Goal: Information Seeking & Learning: Learn about a topic

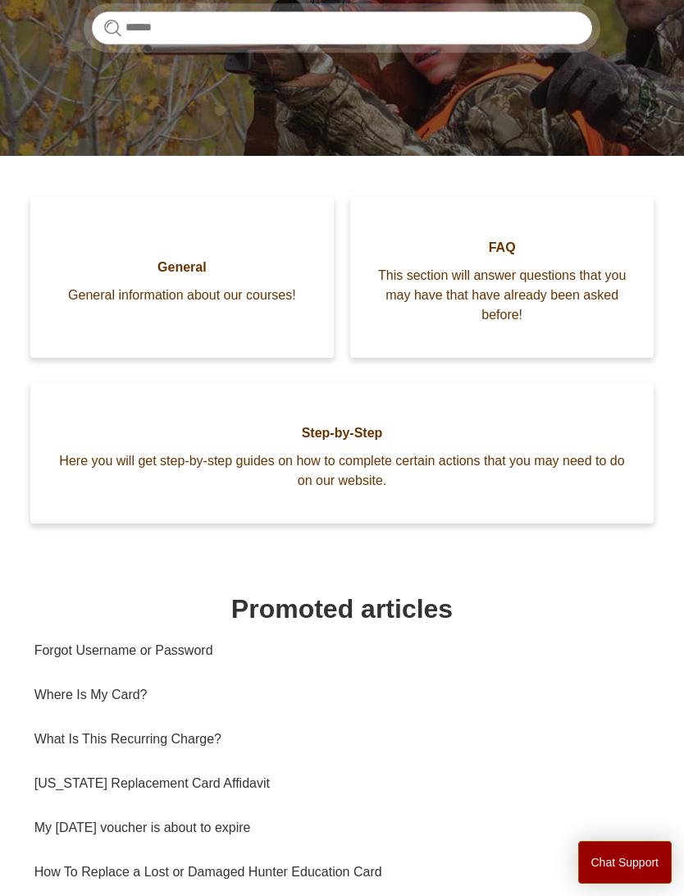
scroll to position [274, 0]
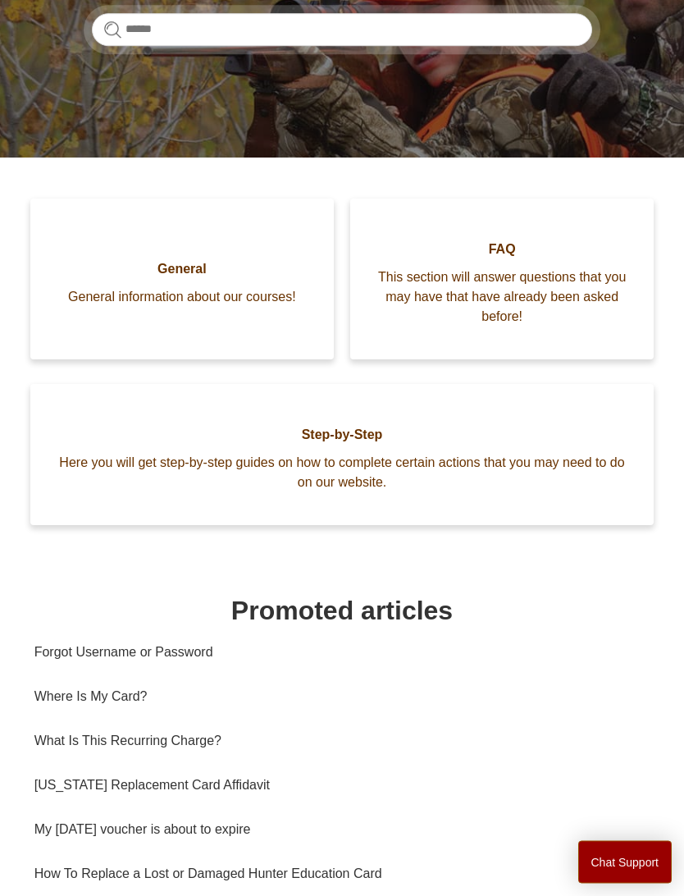
click at [513, 272] on span "This section will answer questions that you may have that have already been ask…" at bounding box center [502, 297] width 254 height 59
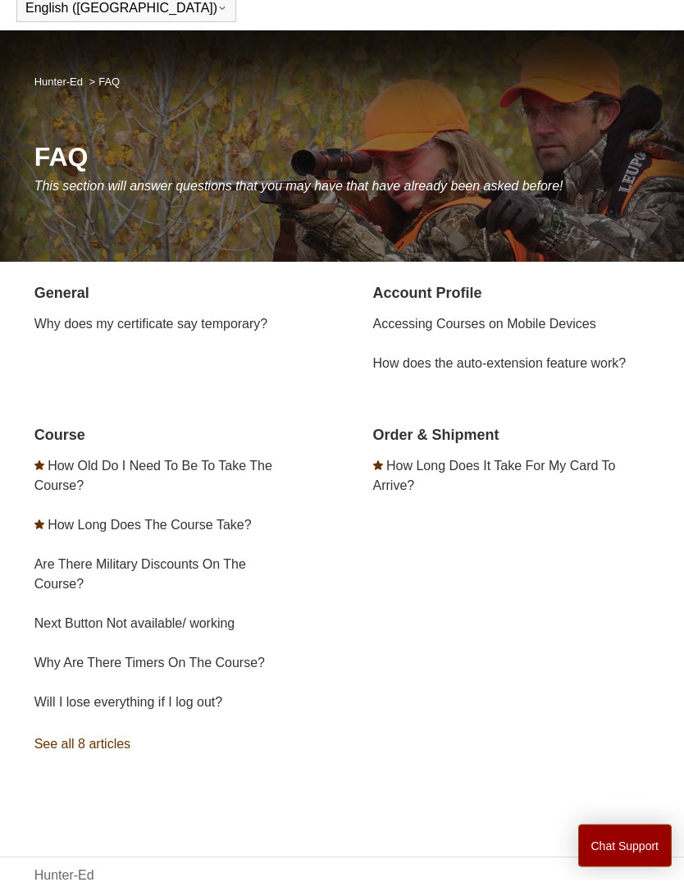
scroll to position [62, 0]
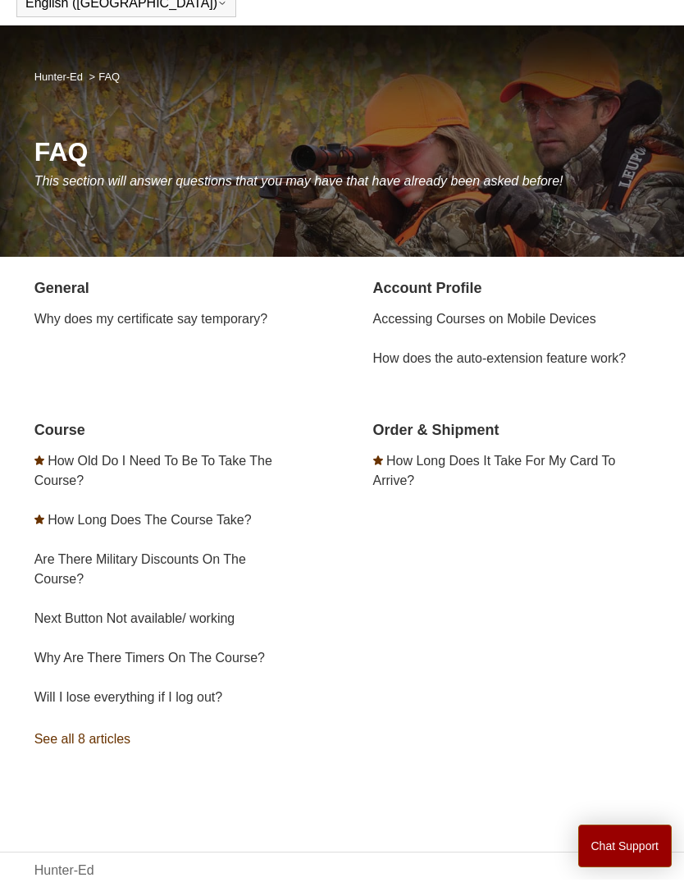
click at [220, 536] on link "How Long Does The Course Take?" at bounding box center [149, 536] width 203 height 14
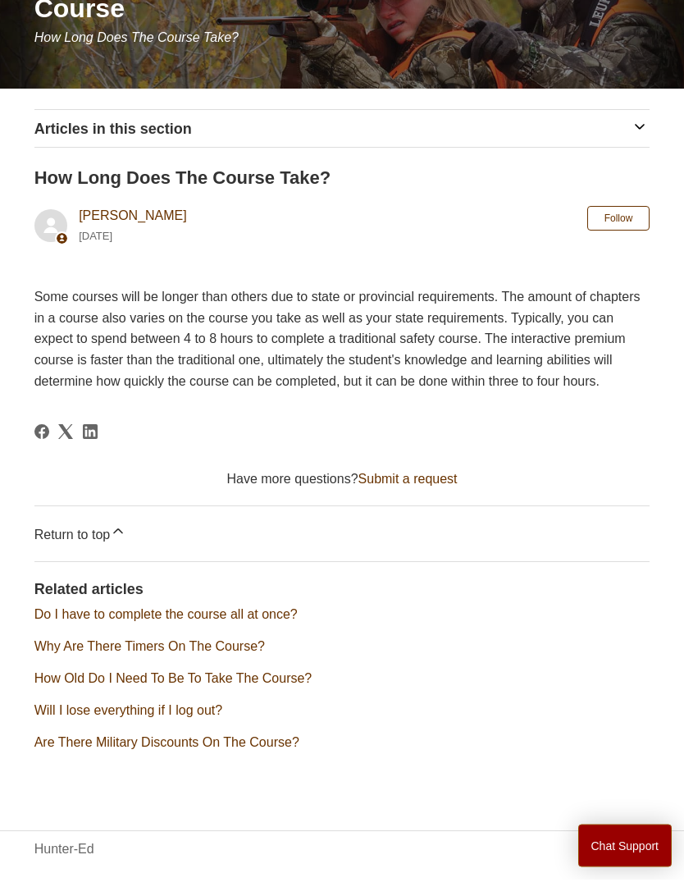
scroll to position [244, 0]
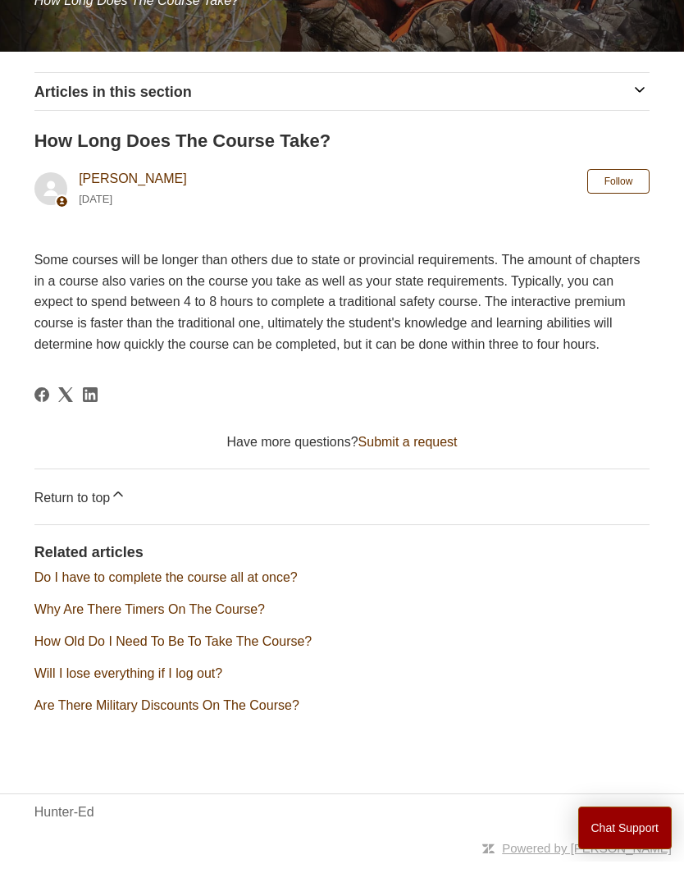
click at [99, 504] on link "Return to top" at bounding box center [342, 531] width 616 height 55
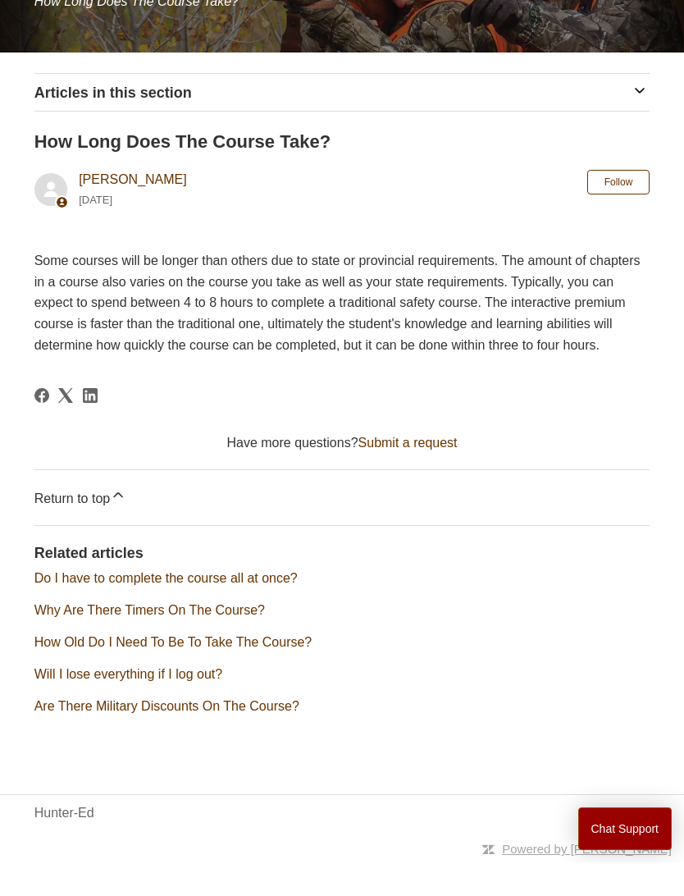
click at [643, 116] on icon "button" at bounding box center [640, 124] width 16 height 16
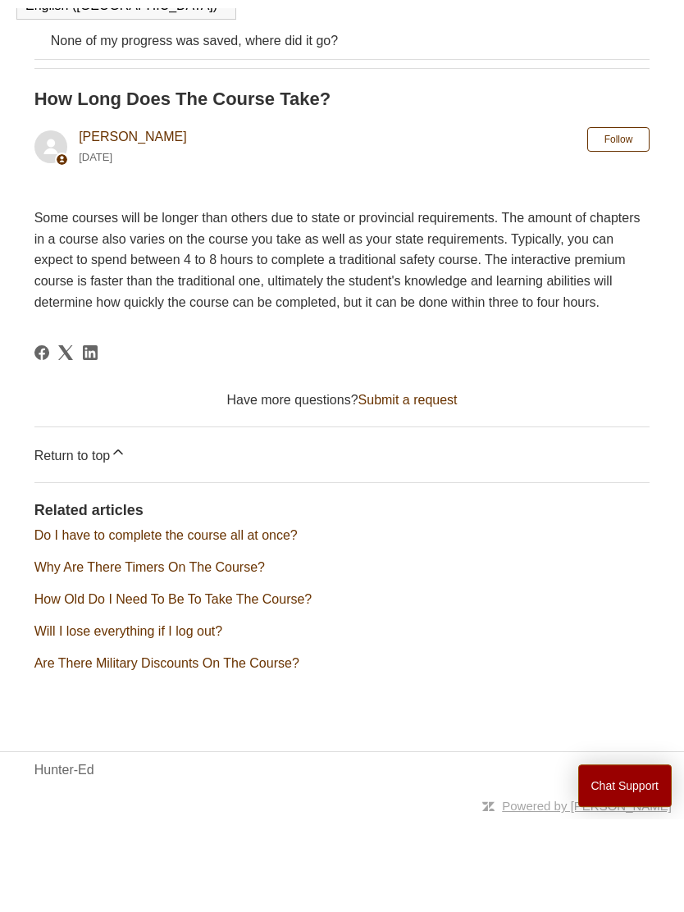
scroll to position [487, 0]
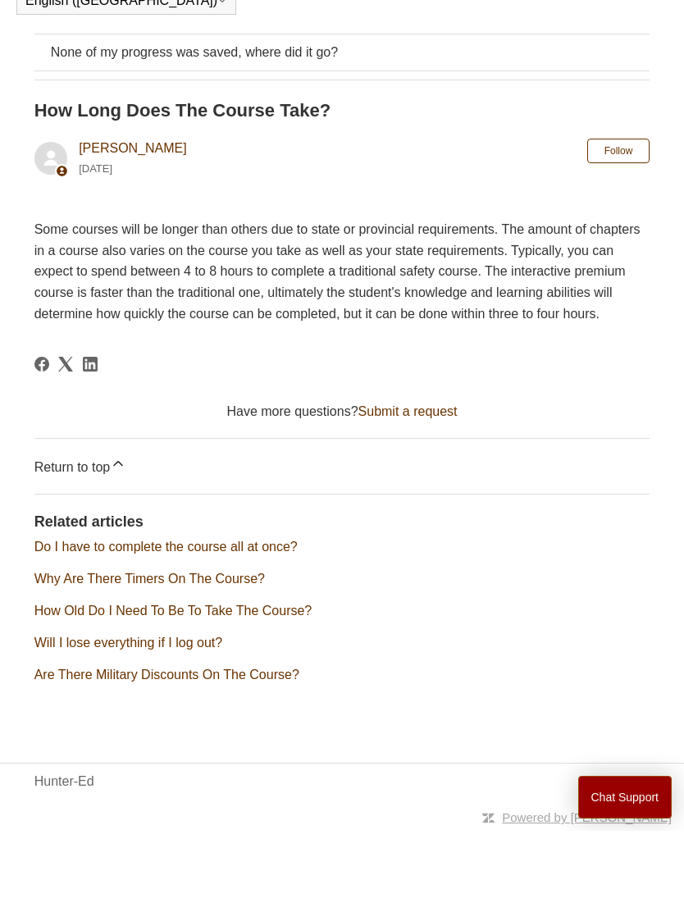
click at [232, 653] on link "Why Are There Timers On The Course?" at bounding box center [149, 660] width 230 height 14
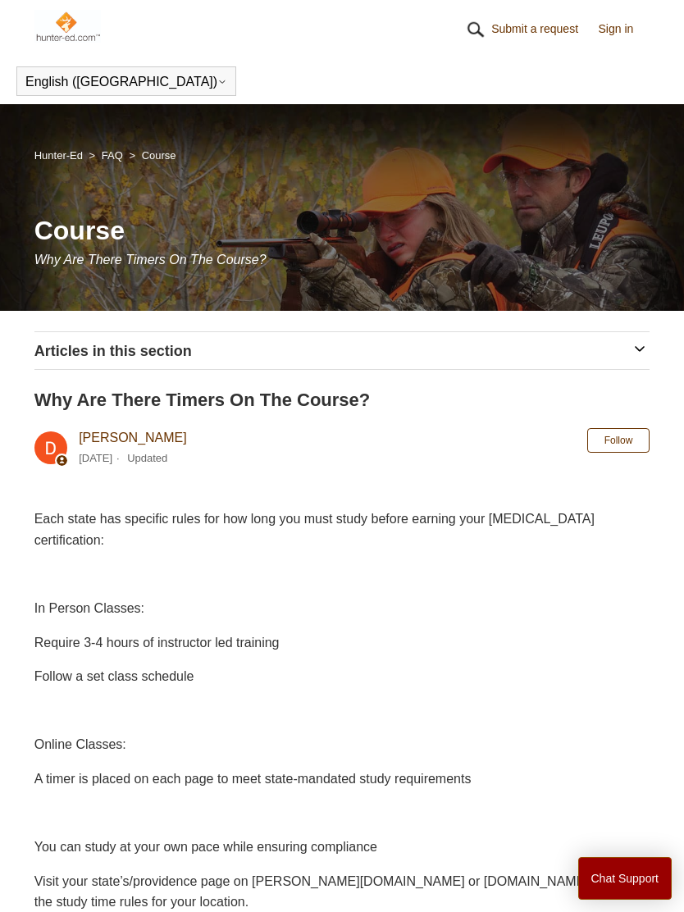
click at [641, 332] on div "Articles in this section How Old Do I Need To Be To Take The Course? How Long D…" at bounding box center [342, 350] width 616 height 37
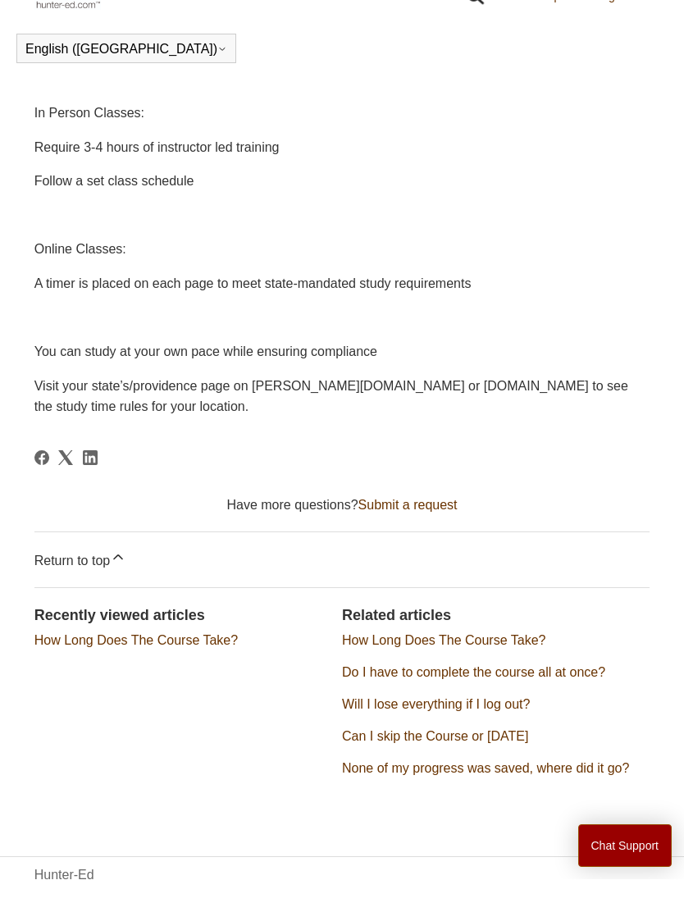
scroll to position [741, 0]
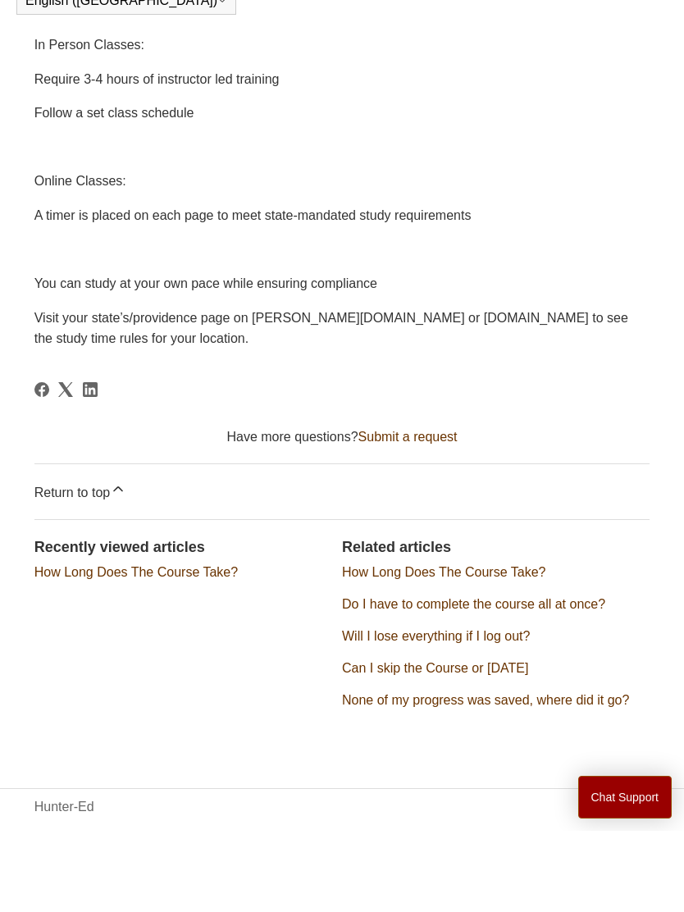
click at [504, 646] on link "How Long Does The Course Take?" at bounding box center [443, 653] width 203 height 14
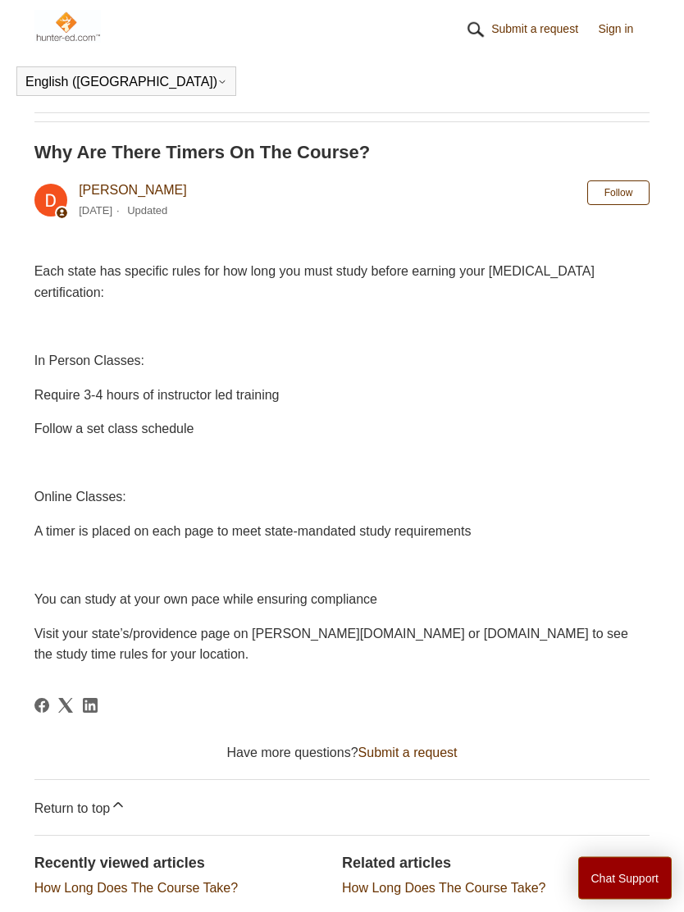
scroll to position [252, 0]
